Goal: Task Accomplishment & Management: Use online tool/utility

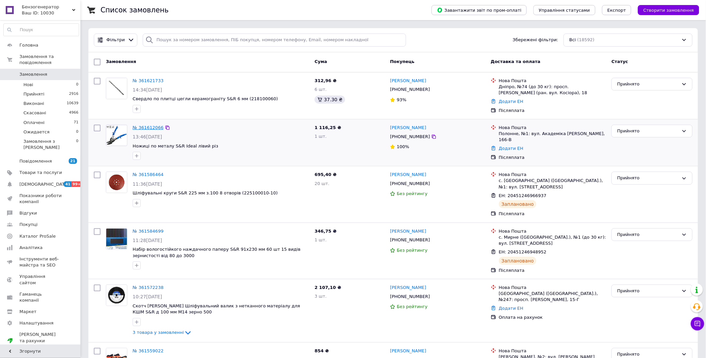
click at [147, 129] on link "№ 361612066" at bounding box center [148, 127] width 31 height 5
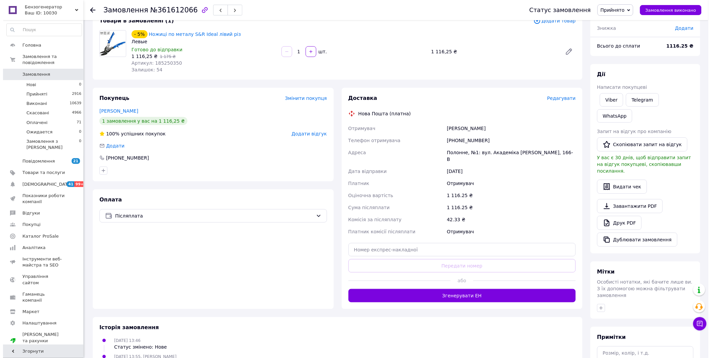
scroll to position [83, 0]
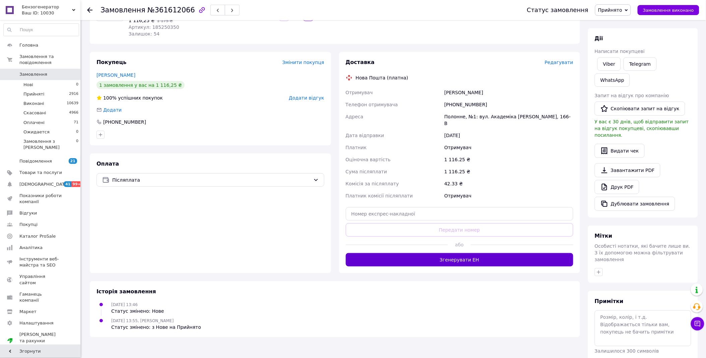
click at [450, 253] on button "Згенерувати ЕН" at bounding box center [460, 259] width 228 height 13
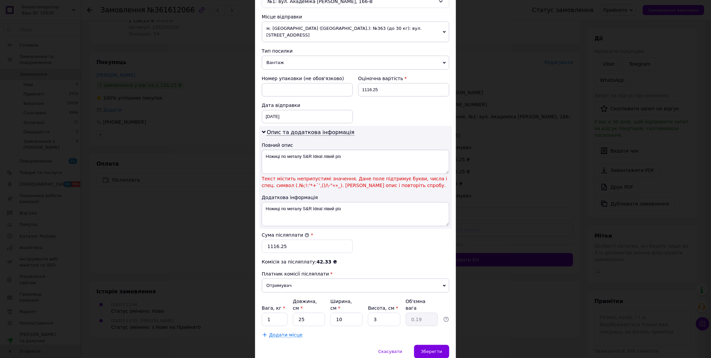
scroll to position [243, 0]
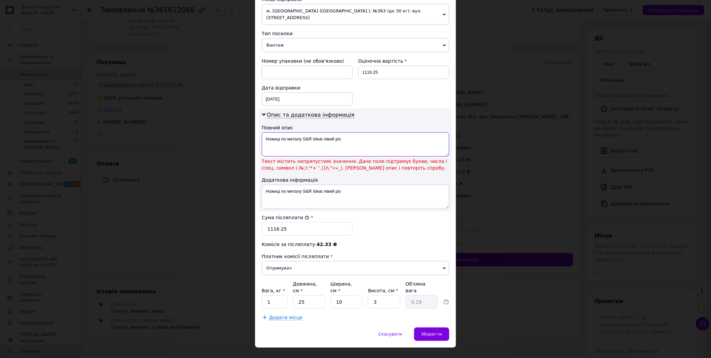
click at [304, 133] on textarea "Ножиці по металу S&R Ideal лівий різ" at bounding box center [356, 144] width 188 height 24
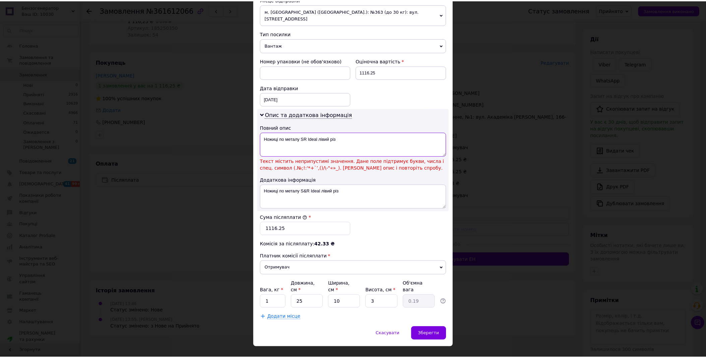
scroll to position [229, 0]
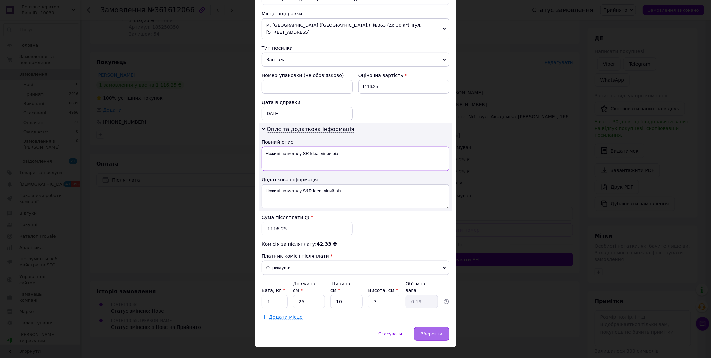
type textarea "Ножиці по металу SR Ideal лівий різ"
click at [441, 327] on div "Зберегти" at bounding box center [431, 333] width 35 height 13
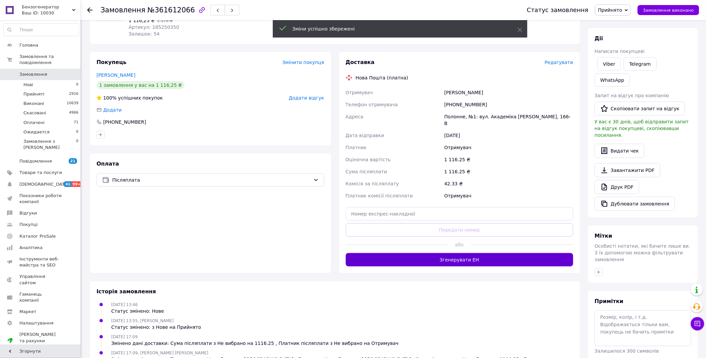
click at [514, 253] on button "Згенерувати ЕН" at bounding box center [460, 259] width 228 height 13
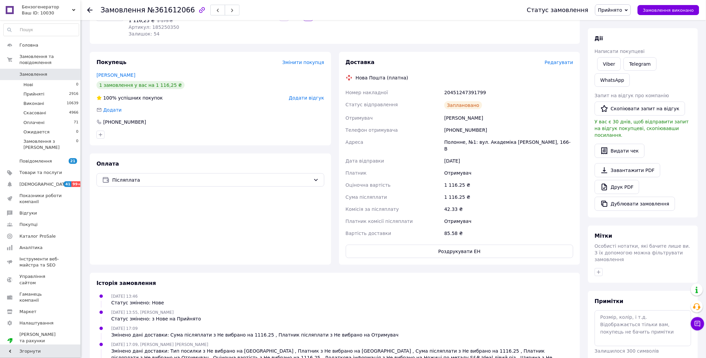
click at [91, 9] on icon at bounding box center [89, 9] width 5 height 5
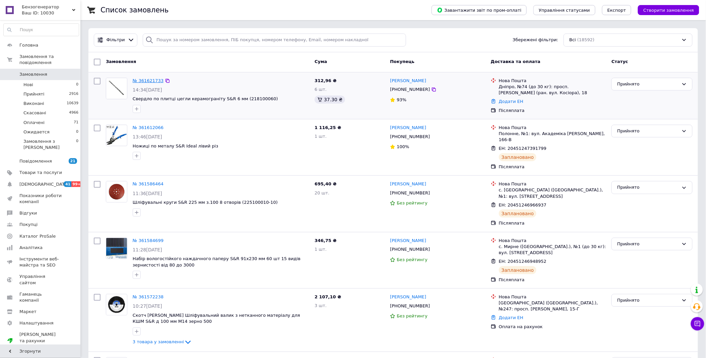
click at [142, 79] on link "№ 361621733" at bounding box center [148, 80] width 31 height 5
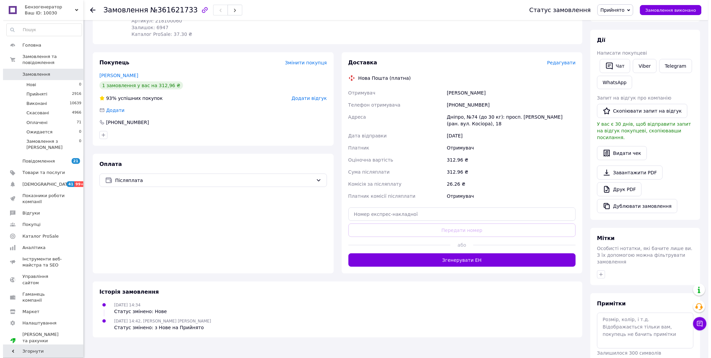
scroll to position [112, 0]
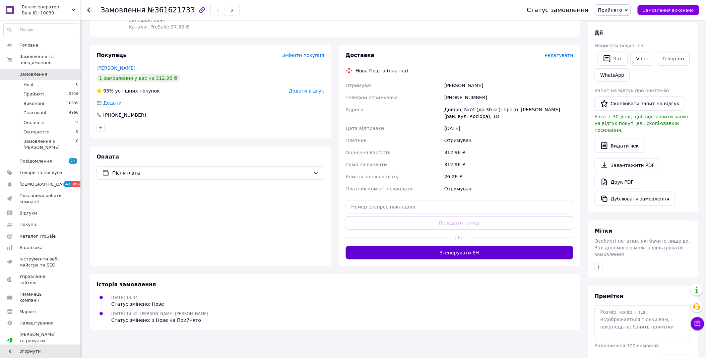
click at [460, 246] on button "Згенерувати ЕН" at bounding box center [460, 252] width 228 height 13
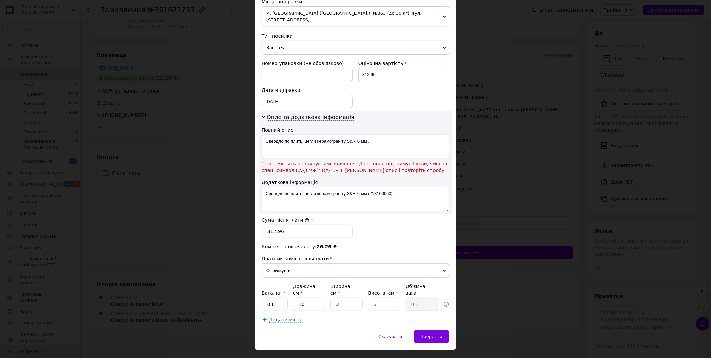
scroll to position [243, 0]
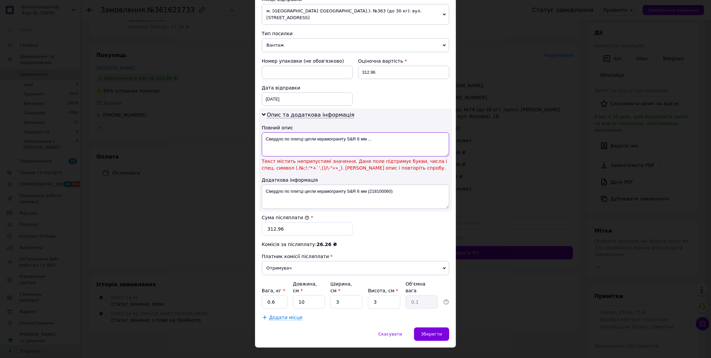
click at [352, 133] on textarea "Свердло по плитці цегли керамограніту S&R 6 мм ..." at bounding box center [356, 144] width 188 height 24
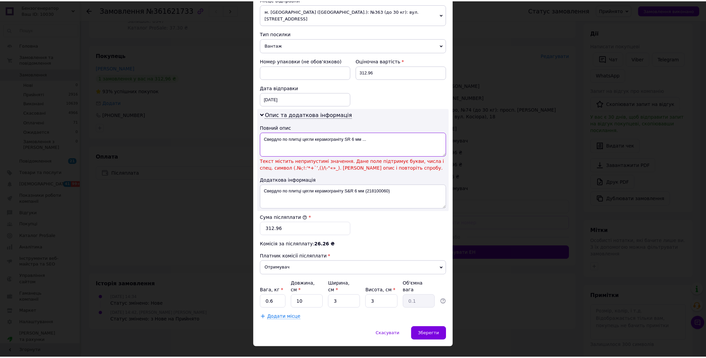
scroll to position [229, 0]
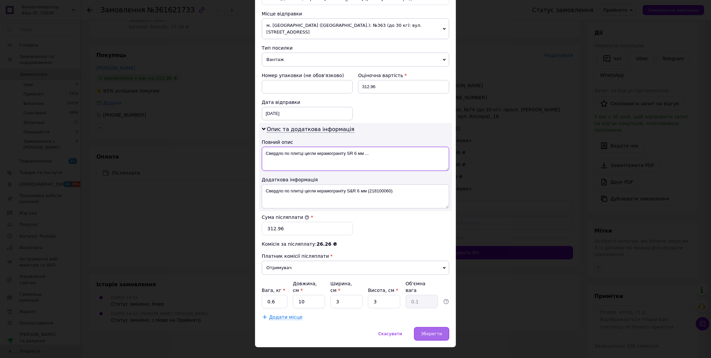
type textarea "Свердло по плитці цегли керамограніту SR 6 мм ..."
click at [432, 331] on span "Зберегти" at bounding box center [431, 333] width 21 height 5
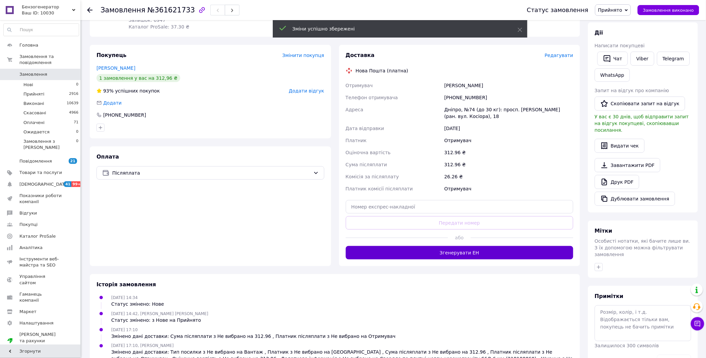
click at [441, 246] on button "Згенерувати ЕН" at bounding box center [460, 252] width 228 height 13
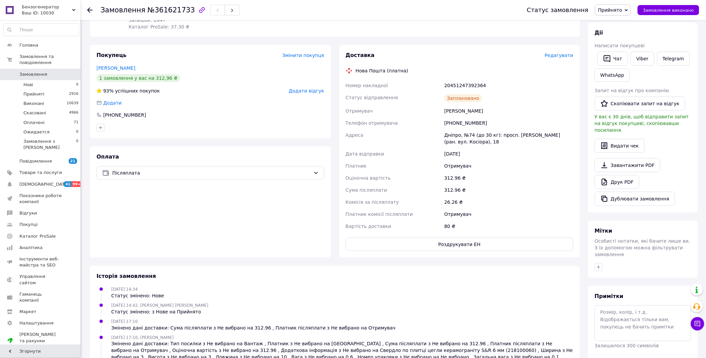
click at [91, 10] on use at bounding box center [89, 9] width 5 height 5
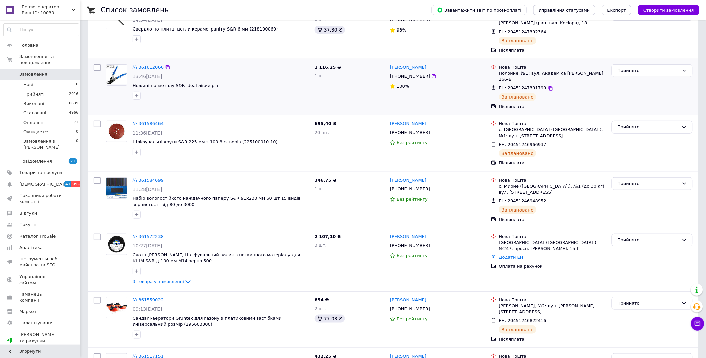
scroll to position [112, 0]
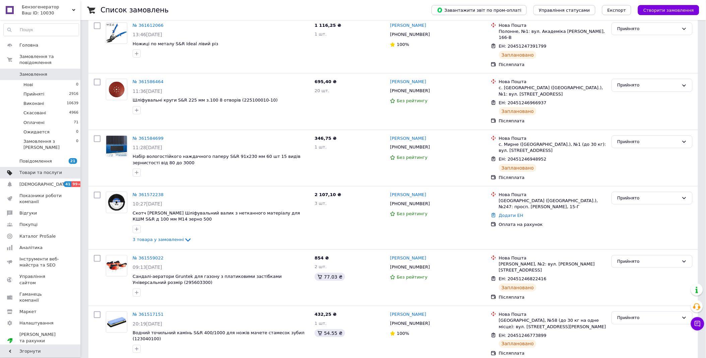
click at [43, 169] on span "Товари та послуги" at bounding box center [40, 172] width 43 height 6
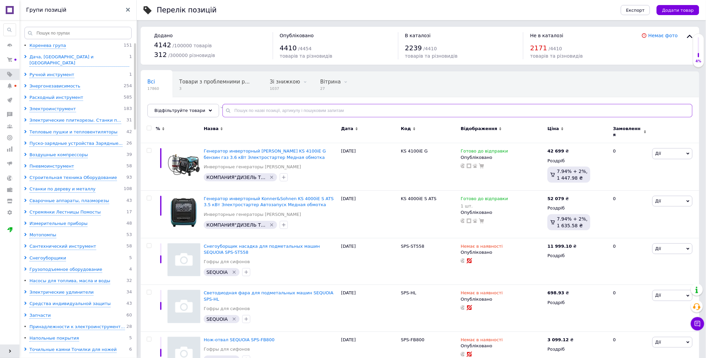
click at [344, 112] on input "text" at bounding box center [457, 110] width 470 height 13
paste input "Battipav Profi EVO 133 ALU"
type input "Battipav Profi EVO 133 ALU"
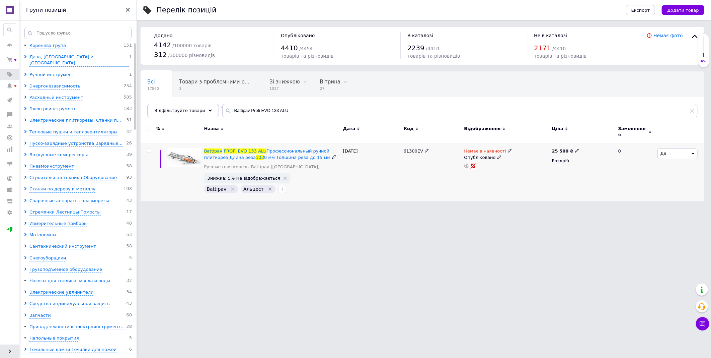
click at [425, 148] on icon at bounding box center [427, 150] width 4 height 4
click at [425, 147] on input "61300EV" at bounding box center [430, 151] width 56 height 10
